Goal: Information Seeking & Learning: Check status

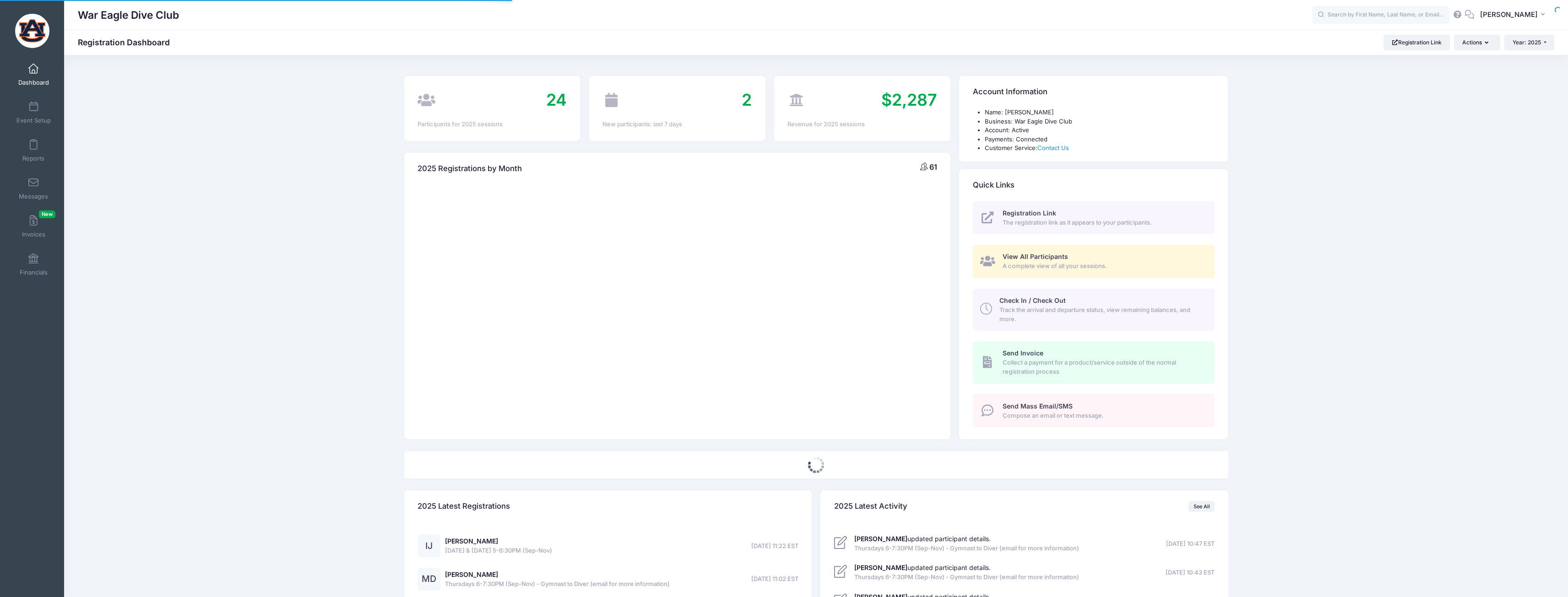
select select
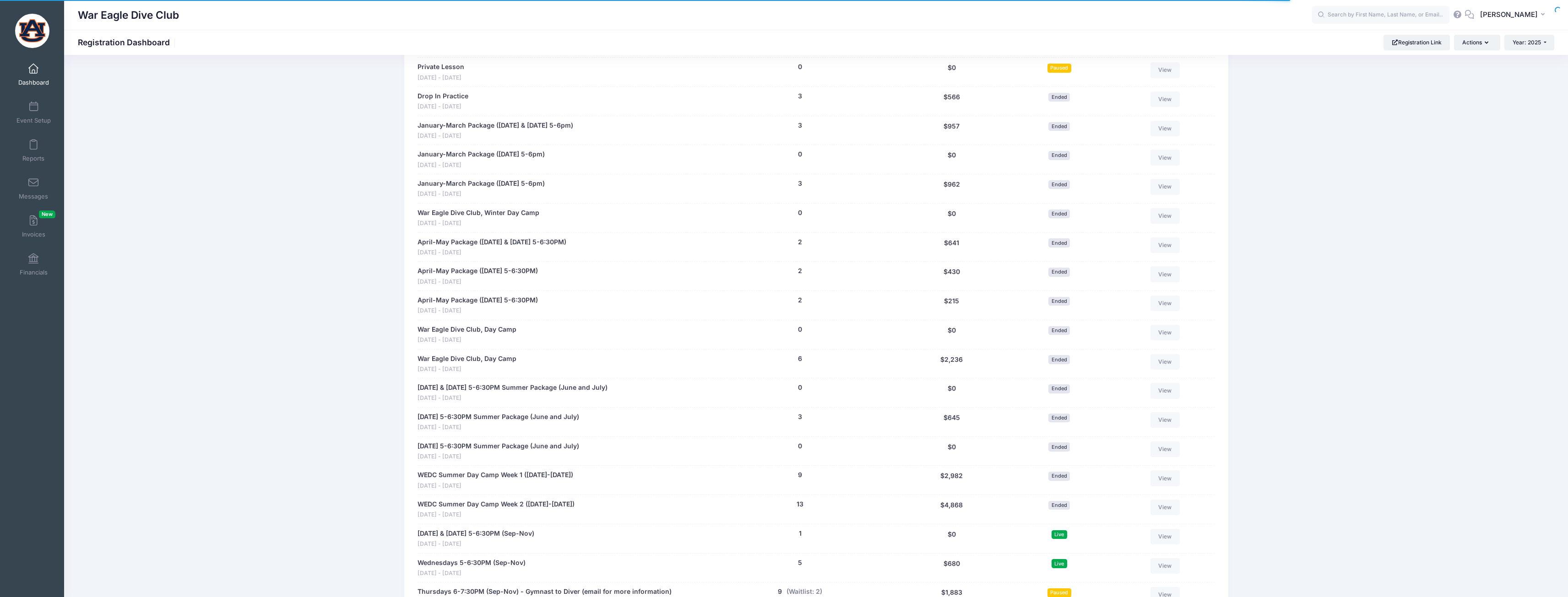
scroll to position [686, 0]
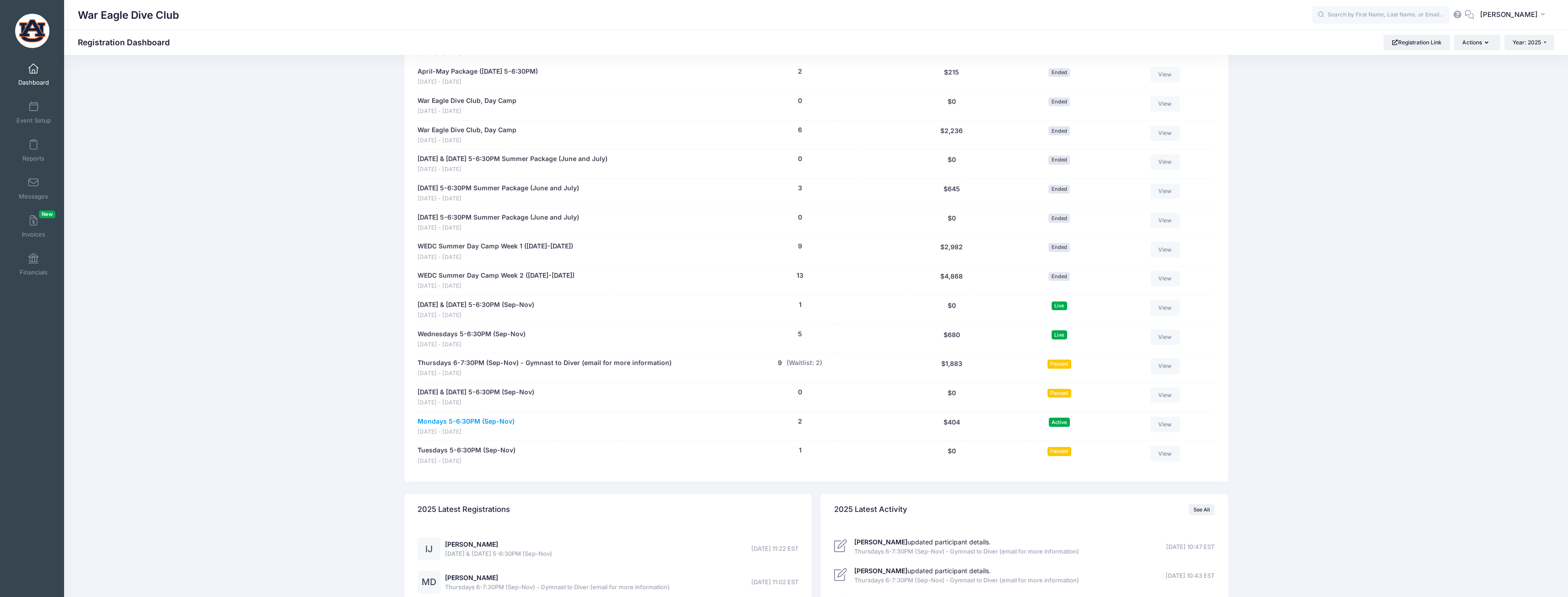
click at [485, 420] on link "Mondays 5-6:30PM (Sep-Nov)" at bounding box center [466, 422] width 97 height 10
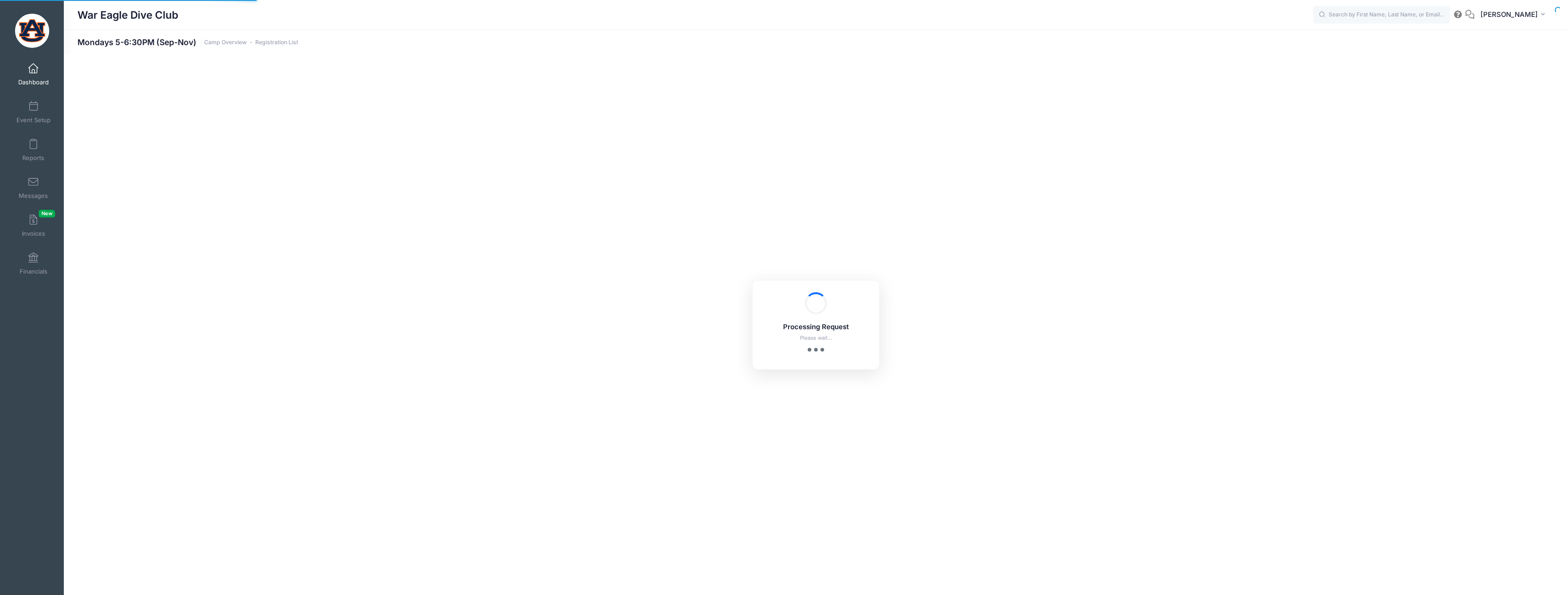
select select "10"
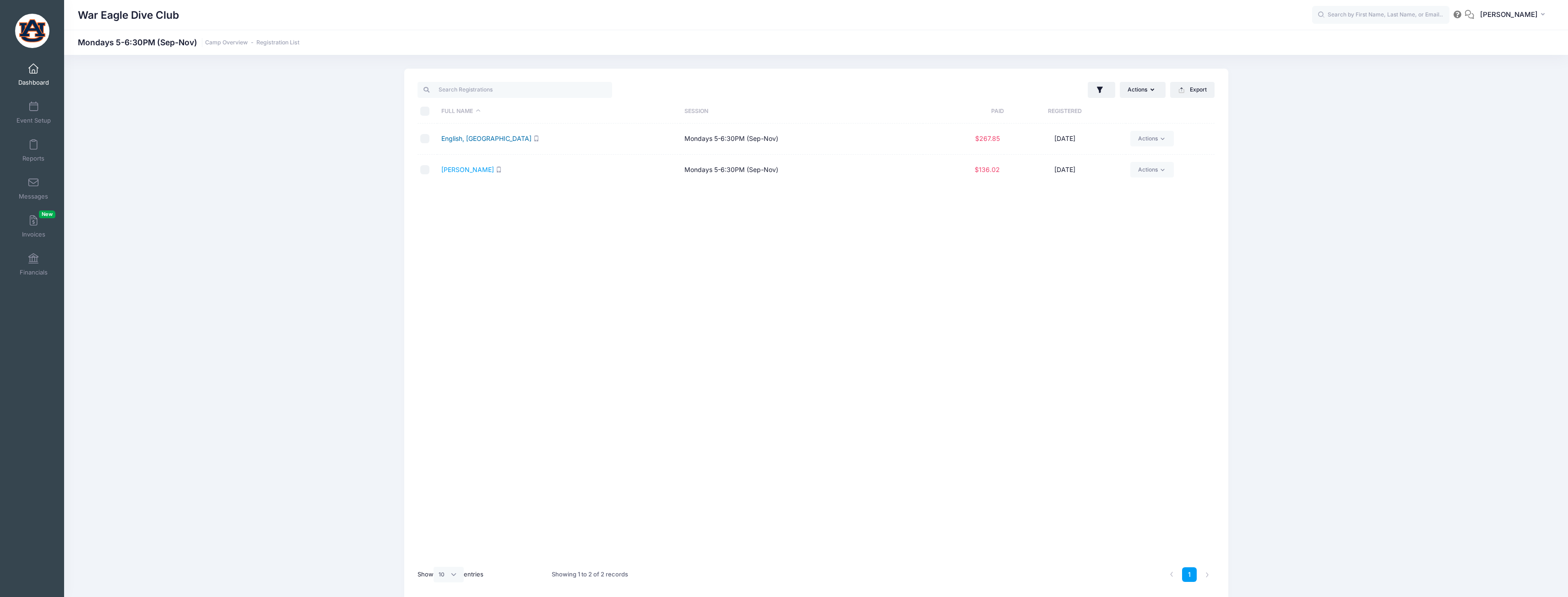
click at [480, 137] on link "English, Savannah" at bounding box center [487, 138] width 90 height 8
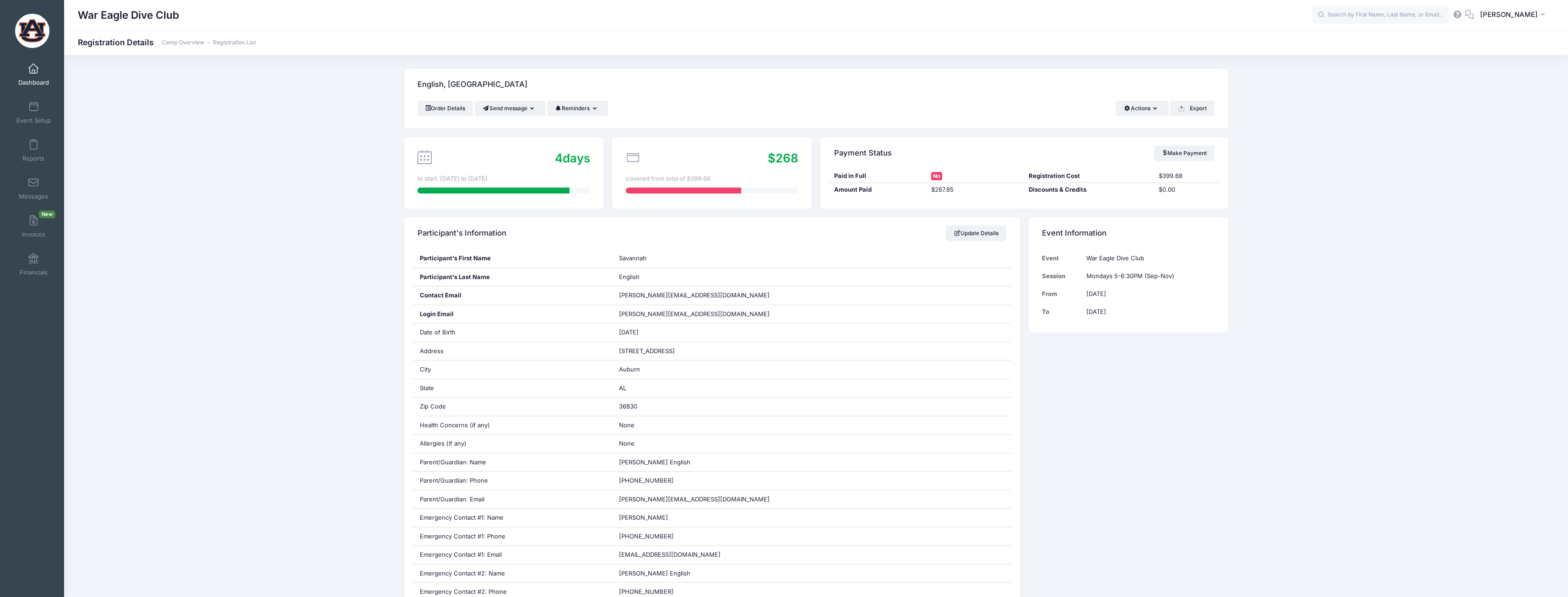
click at [34, 69] on span at bounding box center [34, 69] width 0 height 10
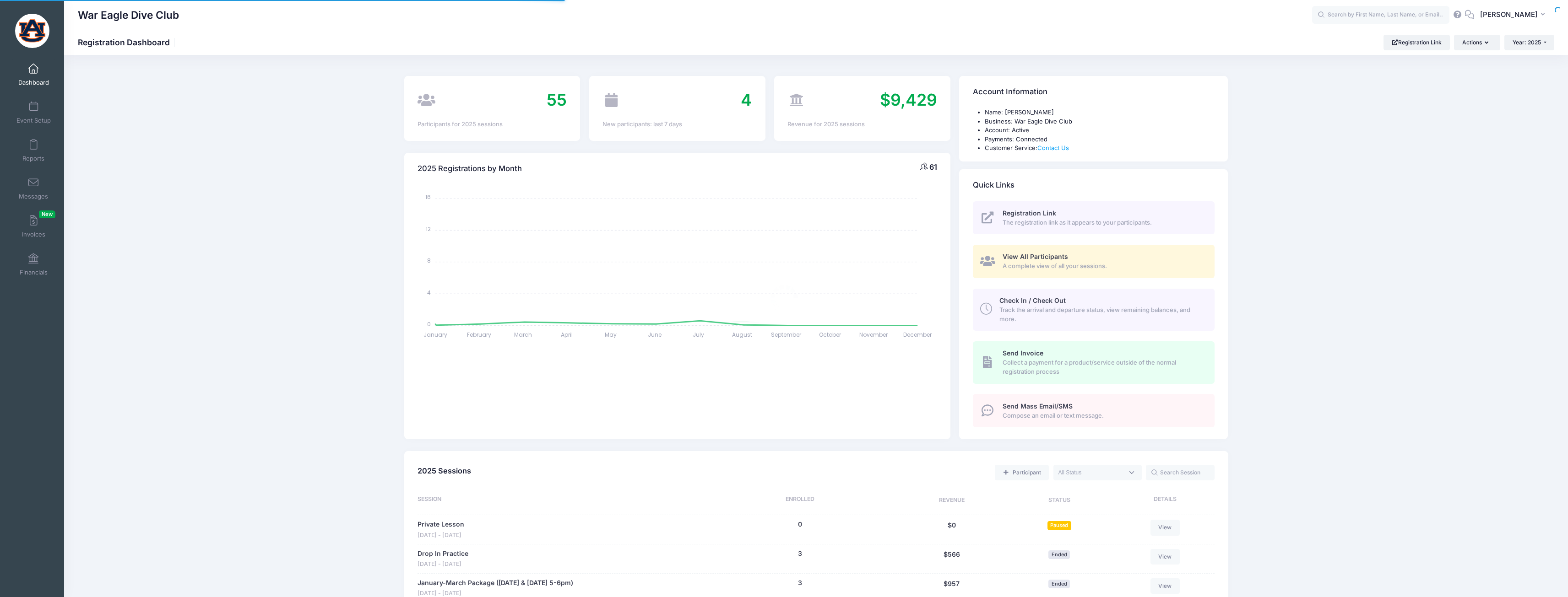
select select
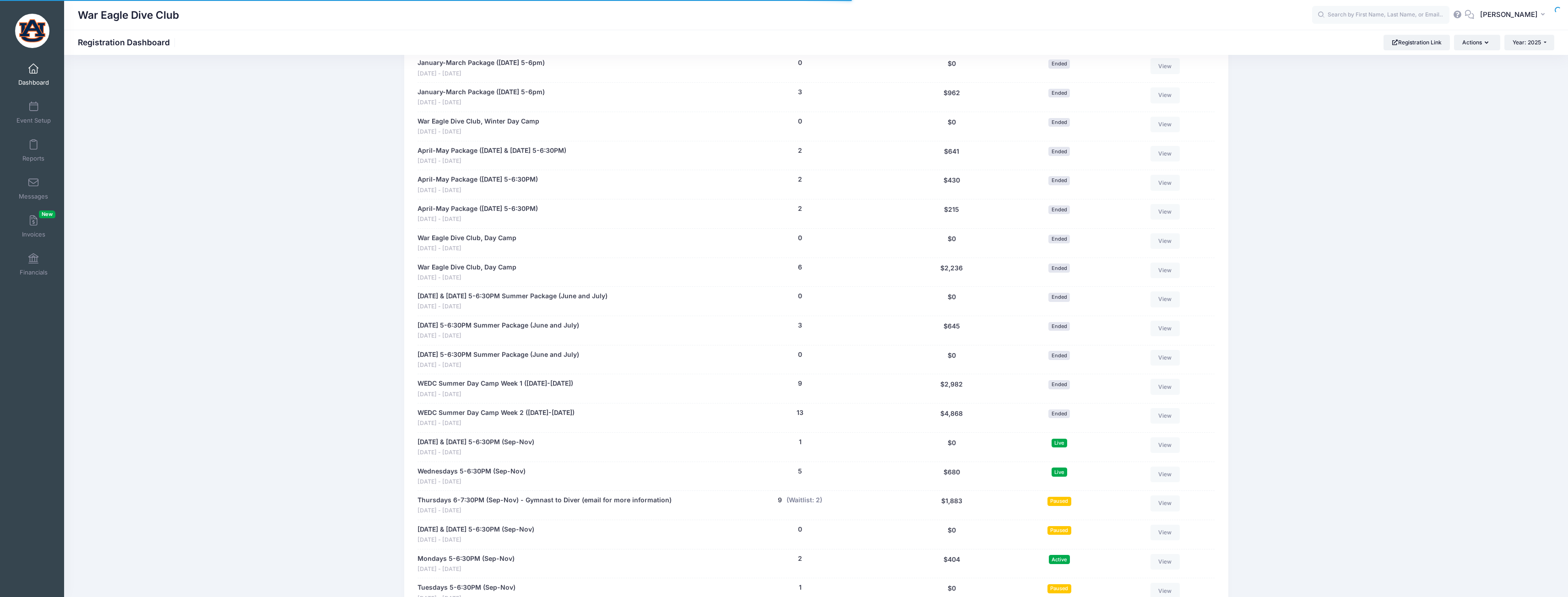
scroll to position [778, 0]
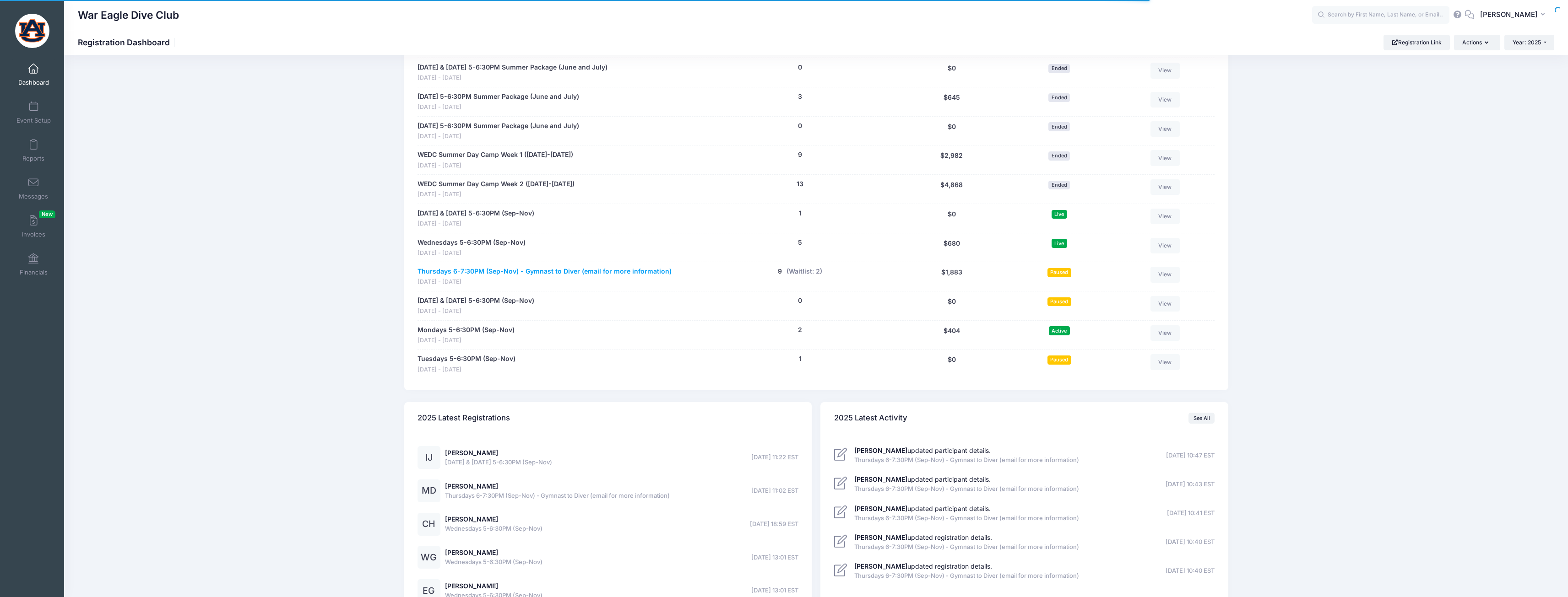
click at [498, 269] on link "Thursdays 6-7:30PM (Sep-Nov) - Gymnast to Diver (email for more information)" at bounding box center [545, 272] width 254 height 10
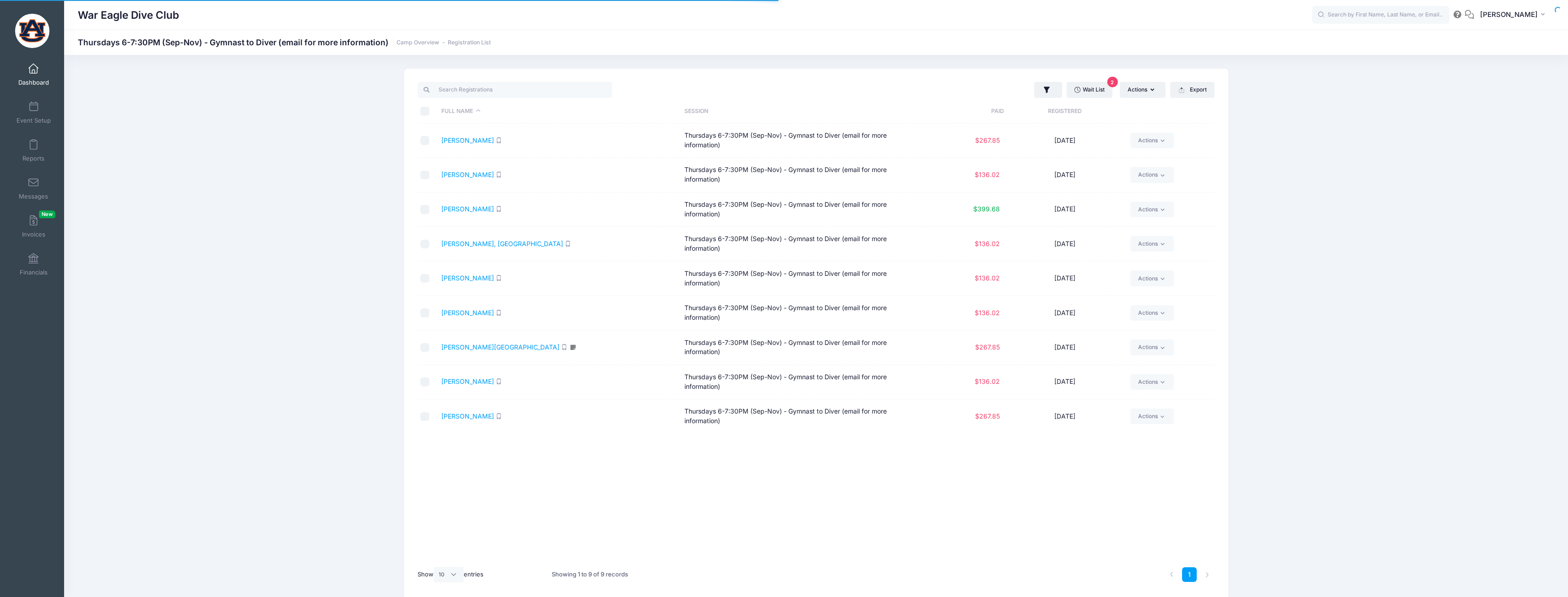
select select "10"
click at [468, 212] on link "[PERSON_NAME]" at bounding box center [468, 208] width 53 height 8
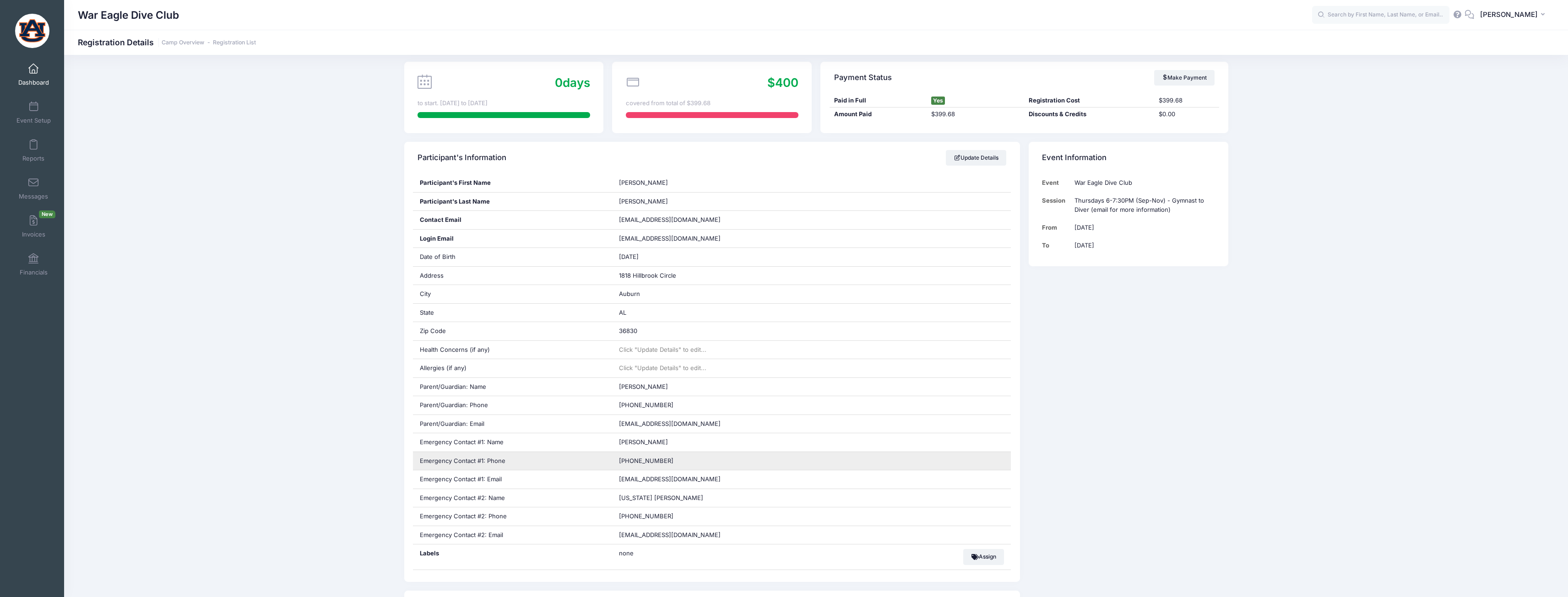
scroll to position [229, 0]
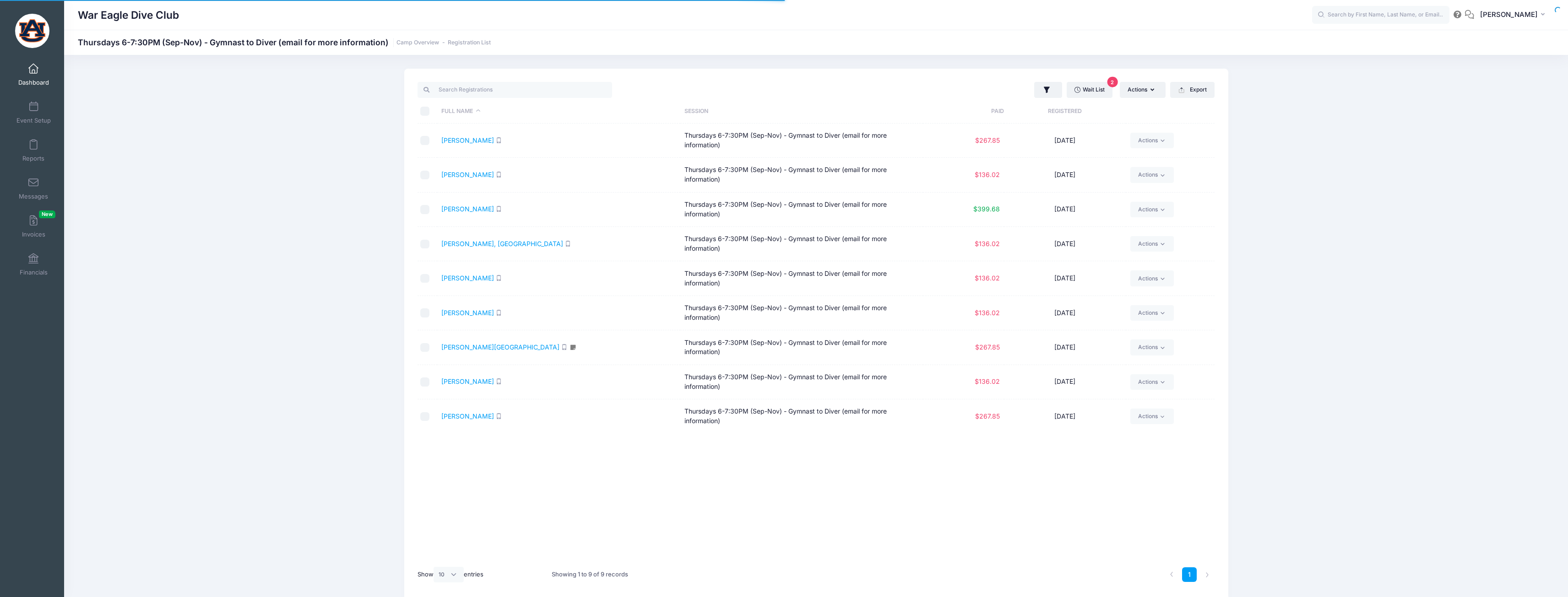
select select "10"
click at [453, 276] on link "[PERSON_NAME]" at bounding box center [468, 278] width 53 height 8
select select "10"
click at [471, 310] on link "[PERSON_NAME]" at bounding box center [468, 312] width 53 height 8
select select "10"
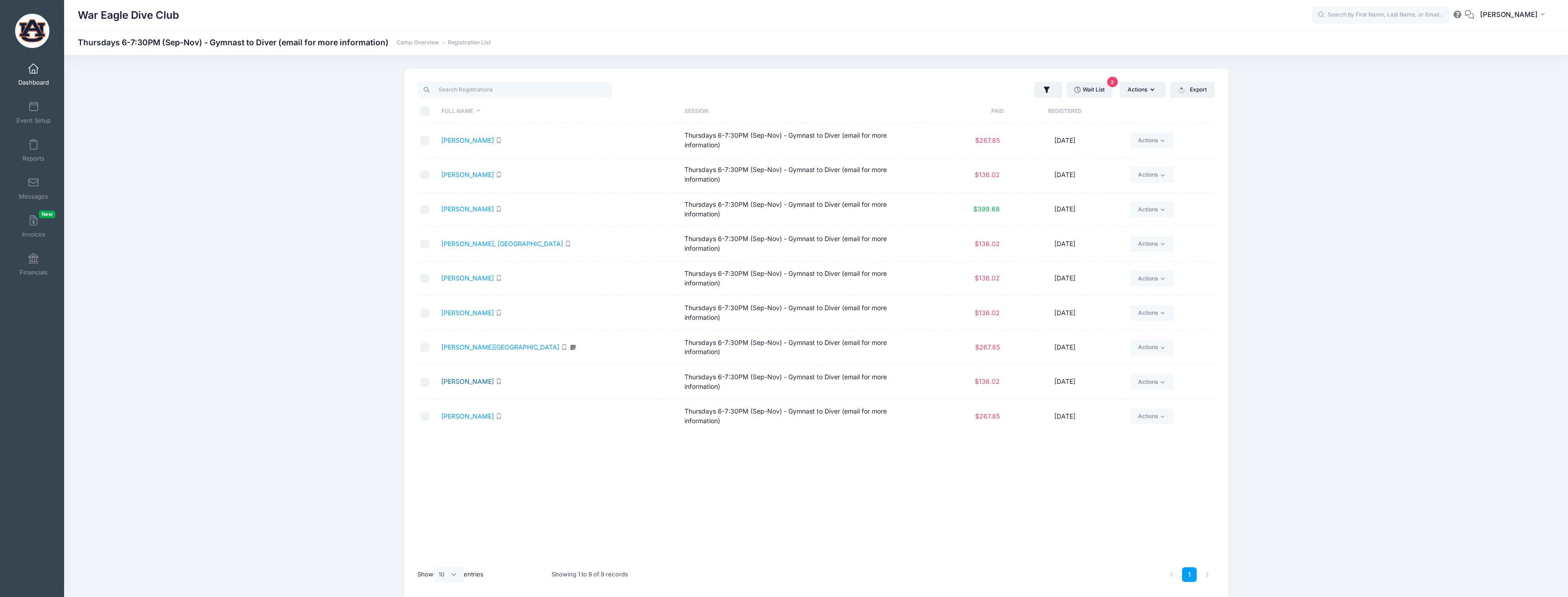
click at [471, 382] on link "[PERSON_NAME]" at bounding box center [468, 381] width 53 height 8
